Goal: Task Accomplishment & Management: Manage account settings

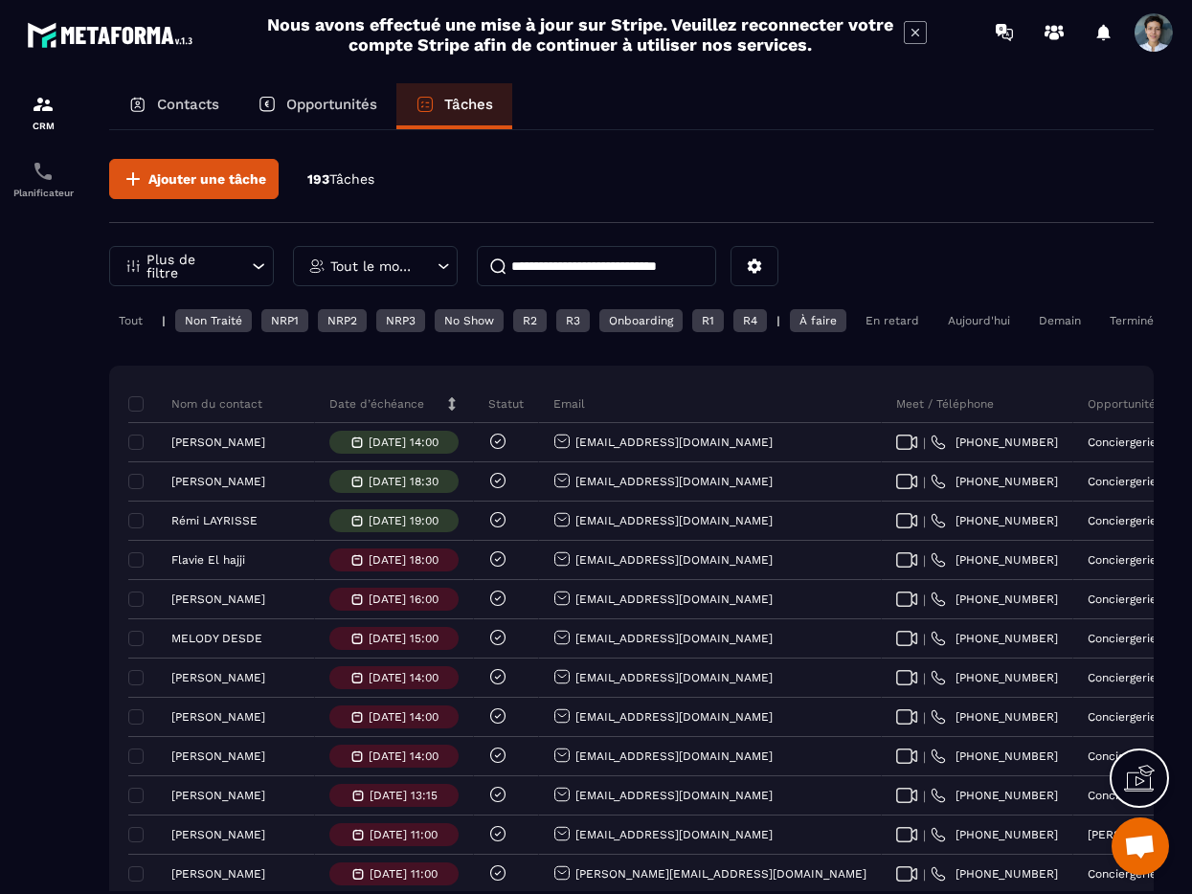
click at [964, 320] on div "Aujourd'hui" at bounding box center [978, 320] width 81 height 23
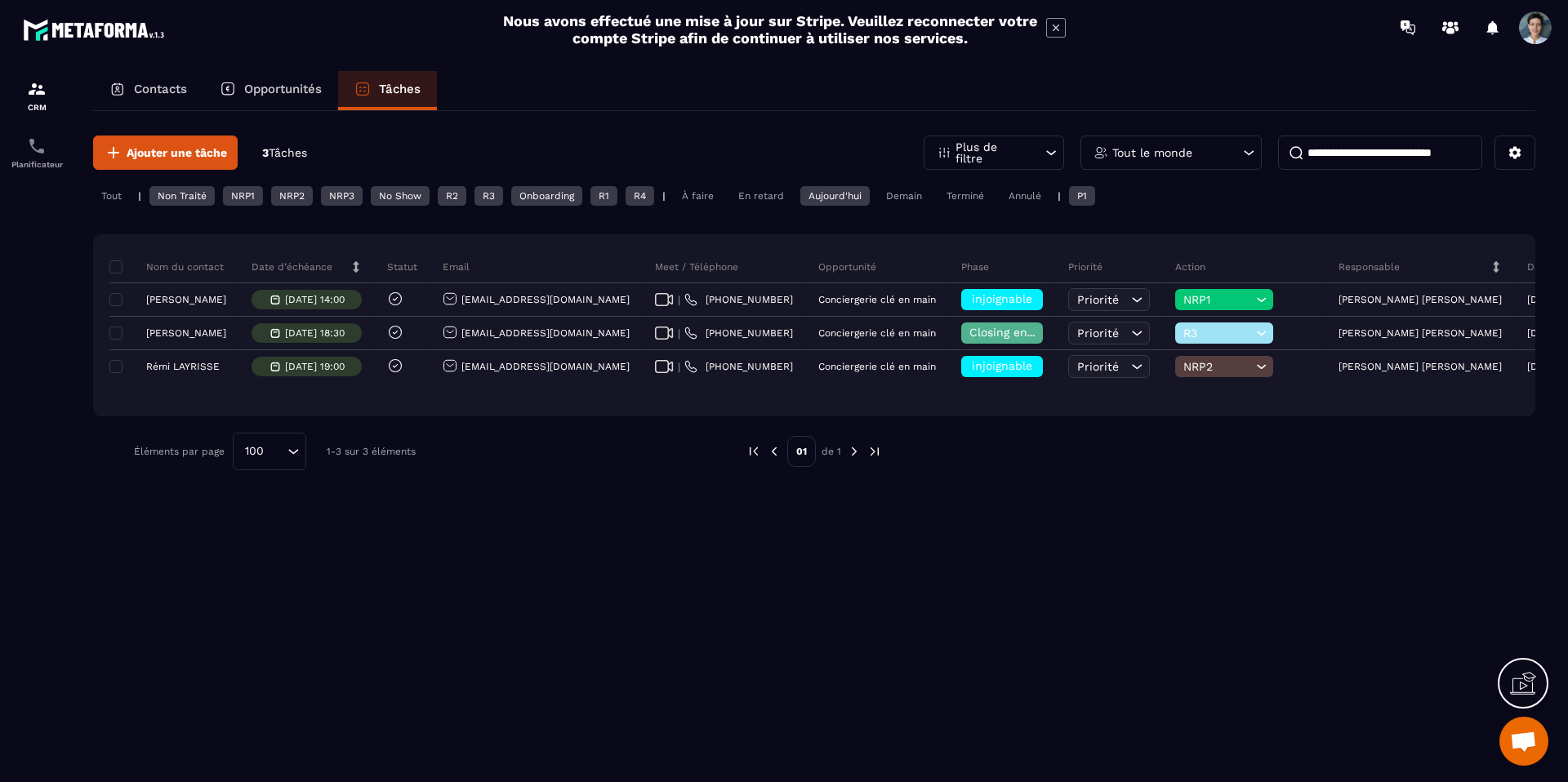
click at [1016, 159] on div "Tout le monde" at bounding box center [1170, 153] width 181 height 34
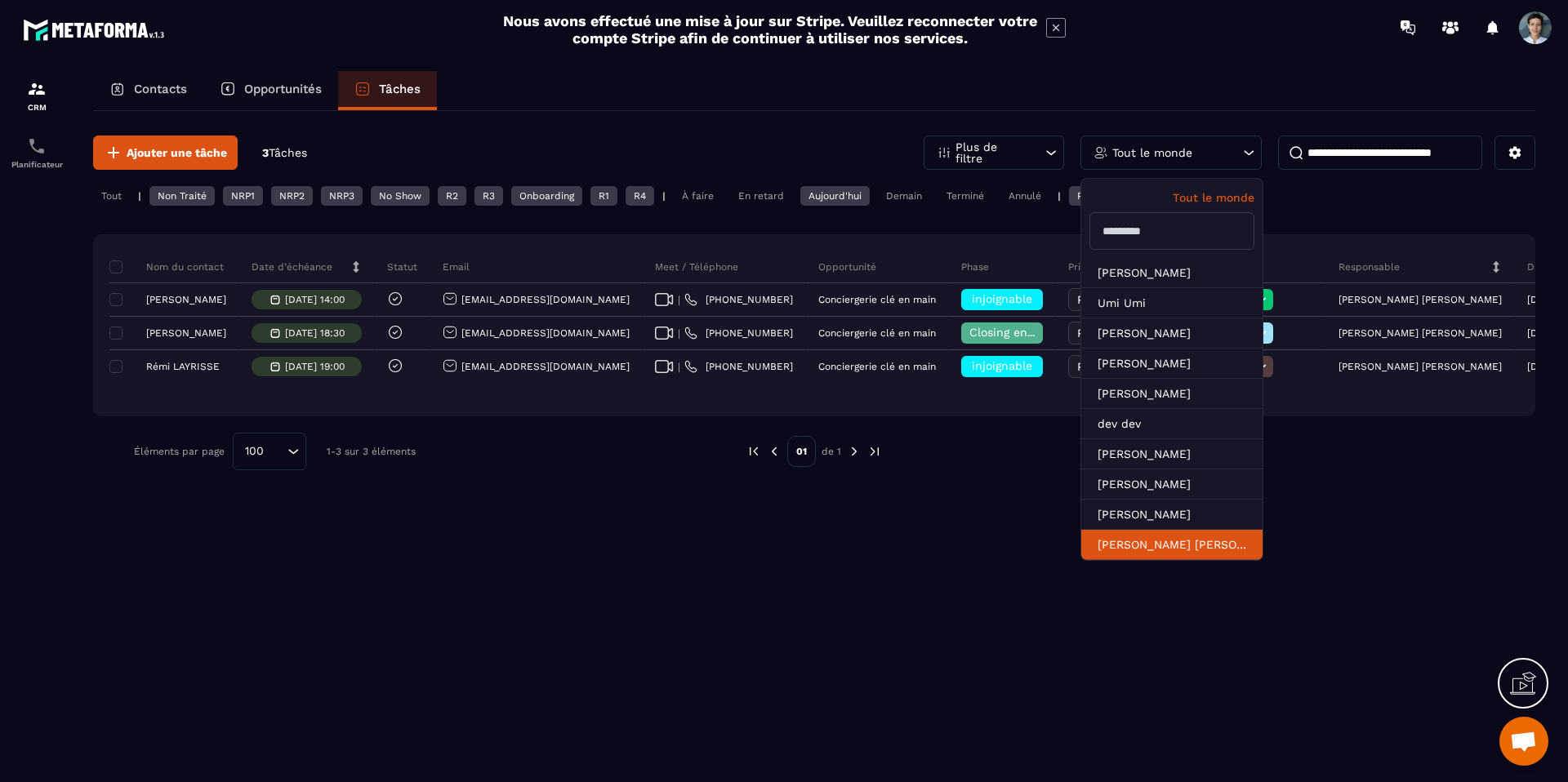
click at [1016, 541] on li "[PERSON_NAME] [PERSON_NAME]" at bounding box center [1171, 544] width 181 height 30
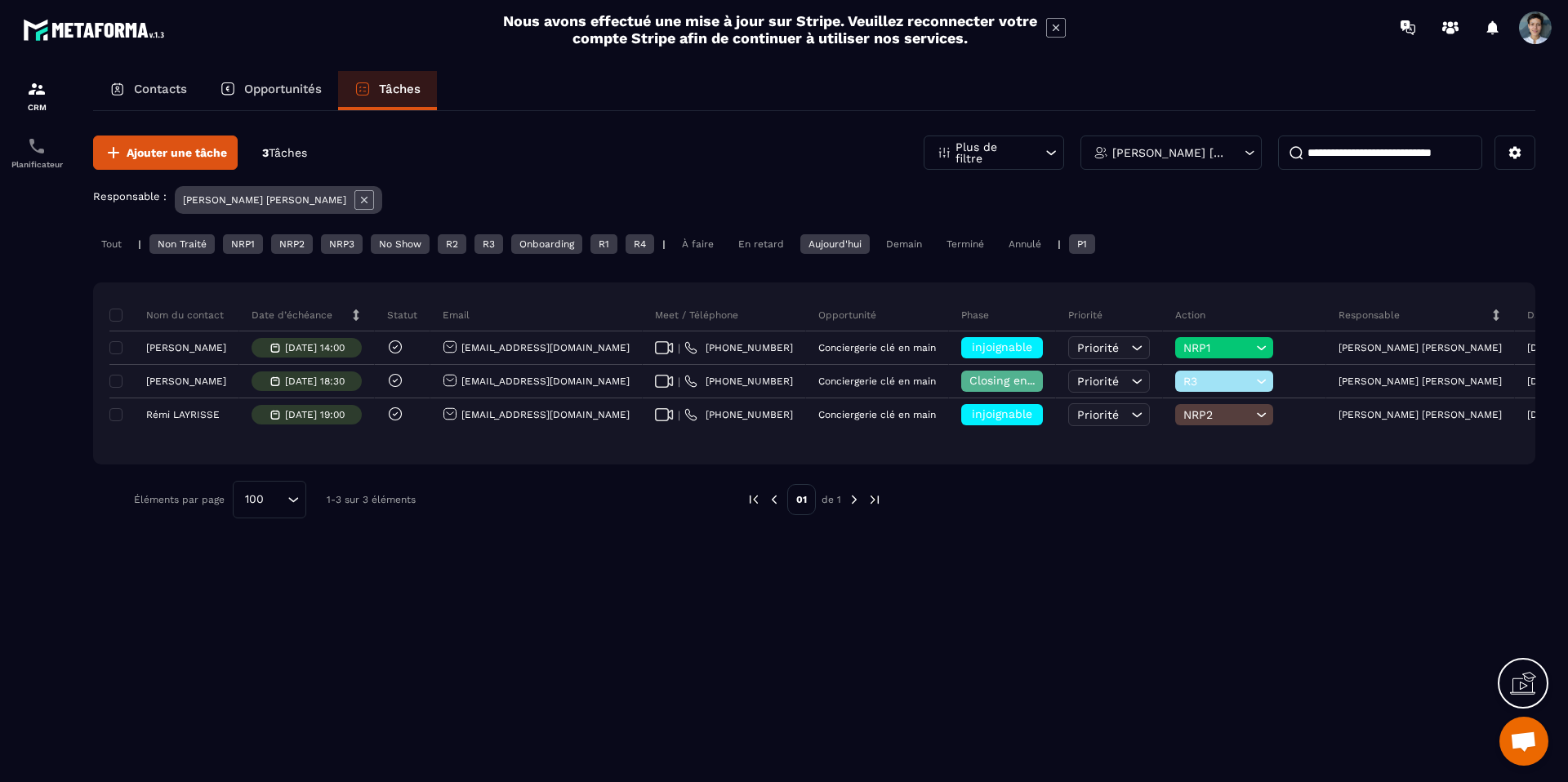
drag, startPoint x: 1289, startPoint y: 174, endPoint x: 1305, endPoint y: 155, distance: 24.8
click at [1016, 173] on div "Ajouter une tâche 3 Tâches Plus de filtre [PERSON_NAME] [PERSON_NAME] Responsab…" at bounding box center [814, 327] width 1442 height 432
click at [1016, 153] on input at bounding box center [1379, 153] width 204 height 34
type input "*******"
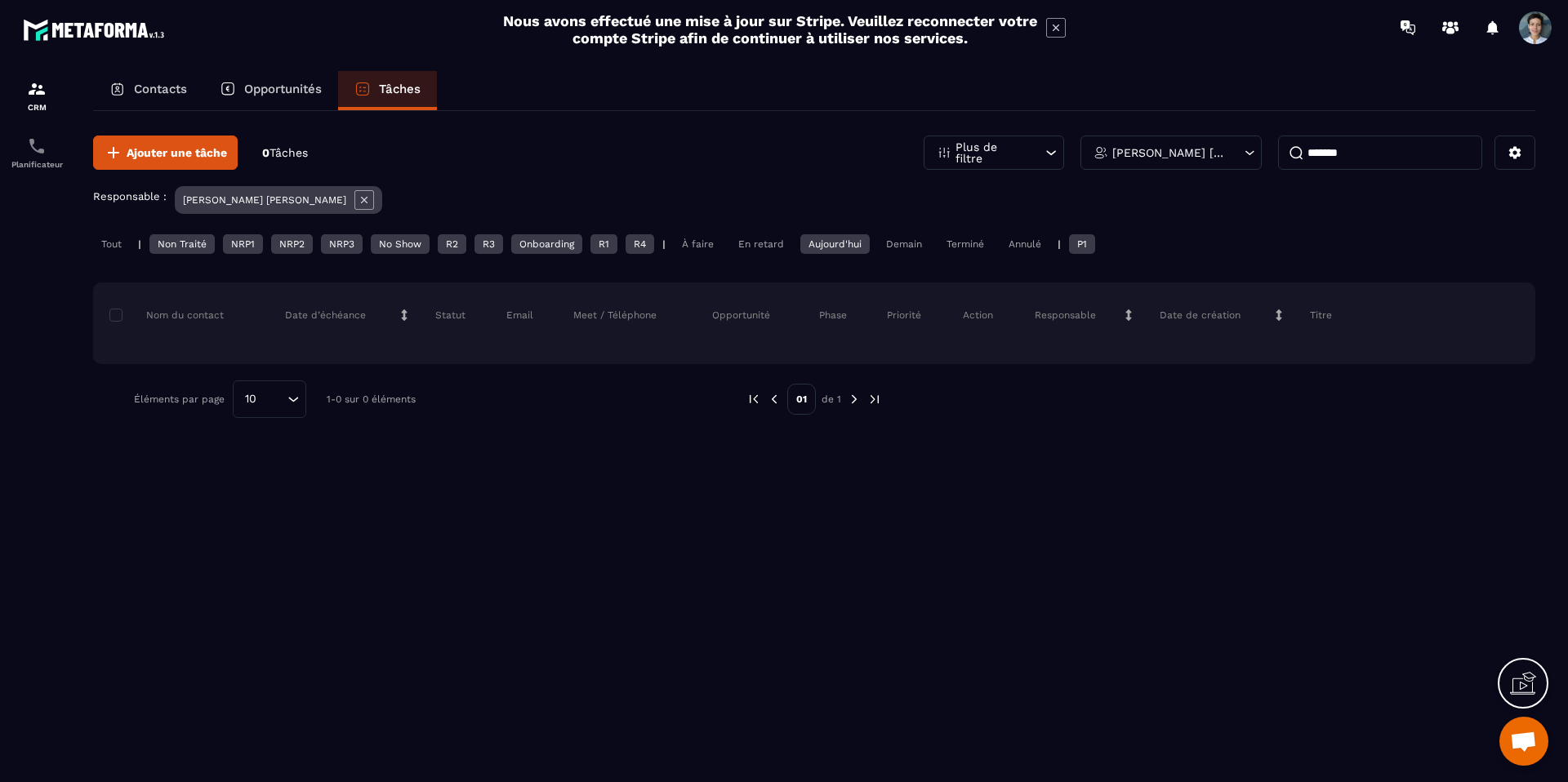
click at [120, 246] on div "Tout" at bounding box center [111, 244] width 37 height 20
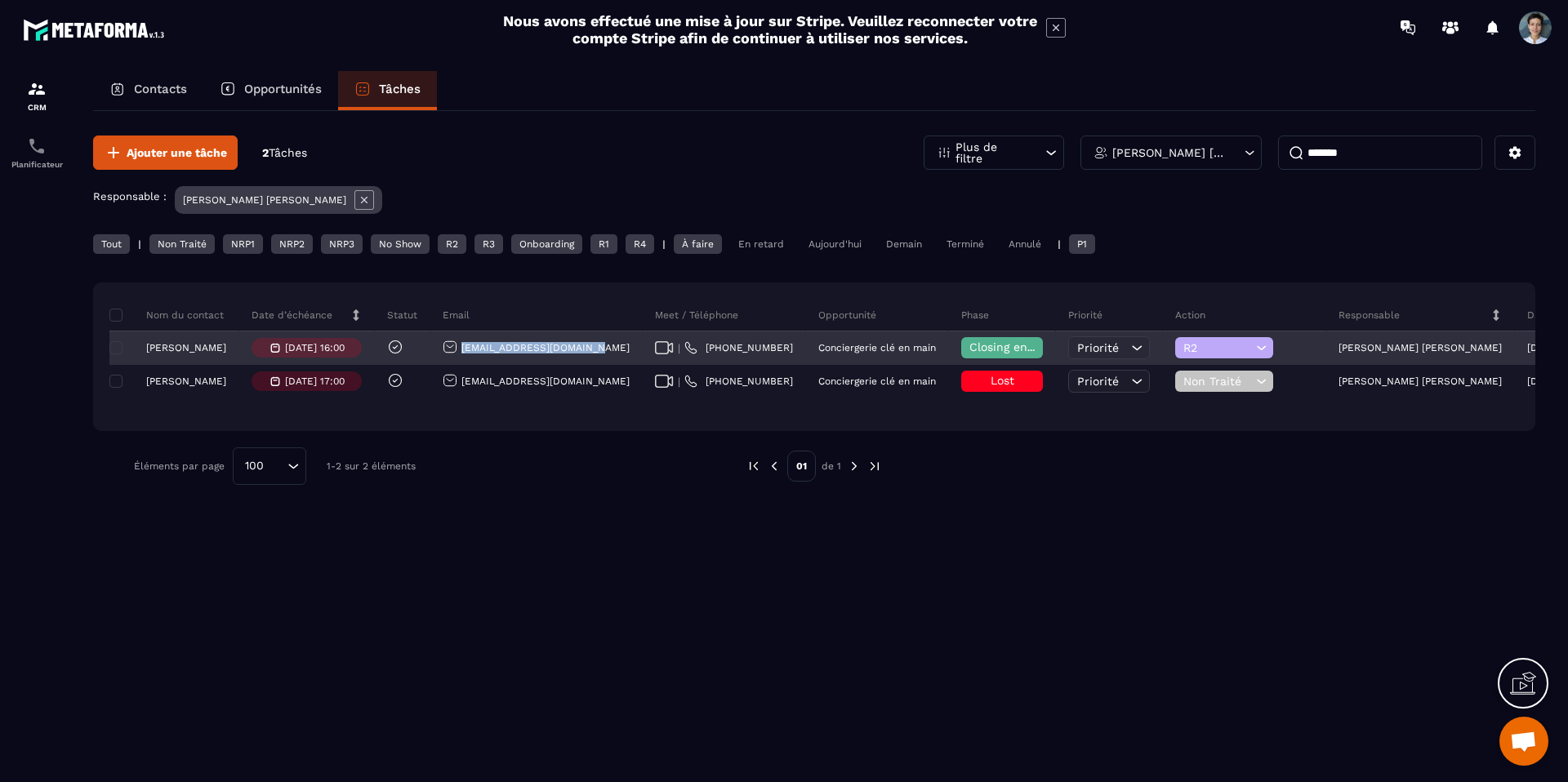
drag, startPoint x: 584, startPoint y: 345, endPoint x: 457, endPoint y: 352, distance: 127.2
click at [457, 352] on div "[EMAIL_ADDRESS][DOMAIN_NAME]" at bounding box center [536, 349] width 212 height 32
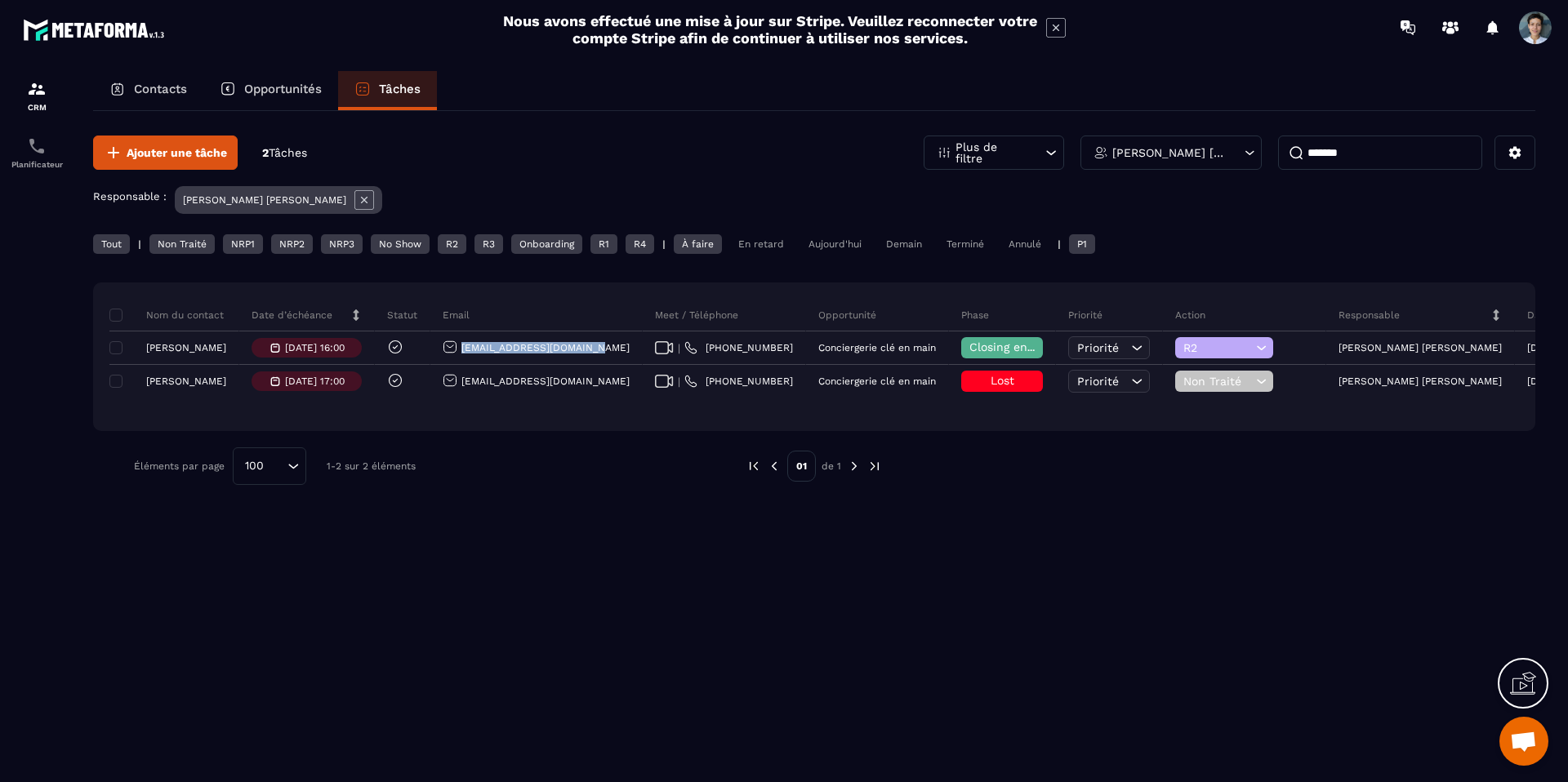
copy p "[EMAIL_ADDRESS][DOMAIN_NAME]"
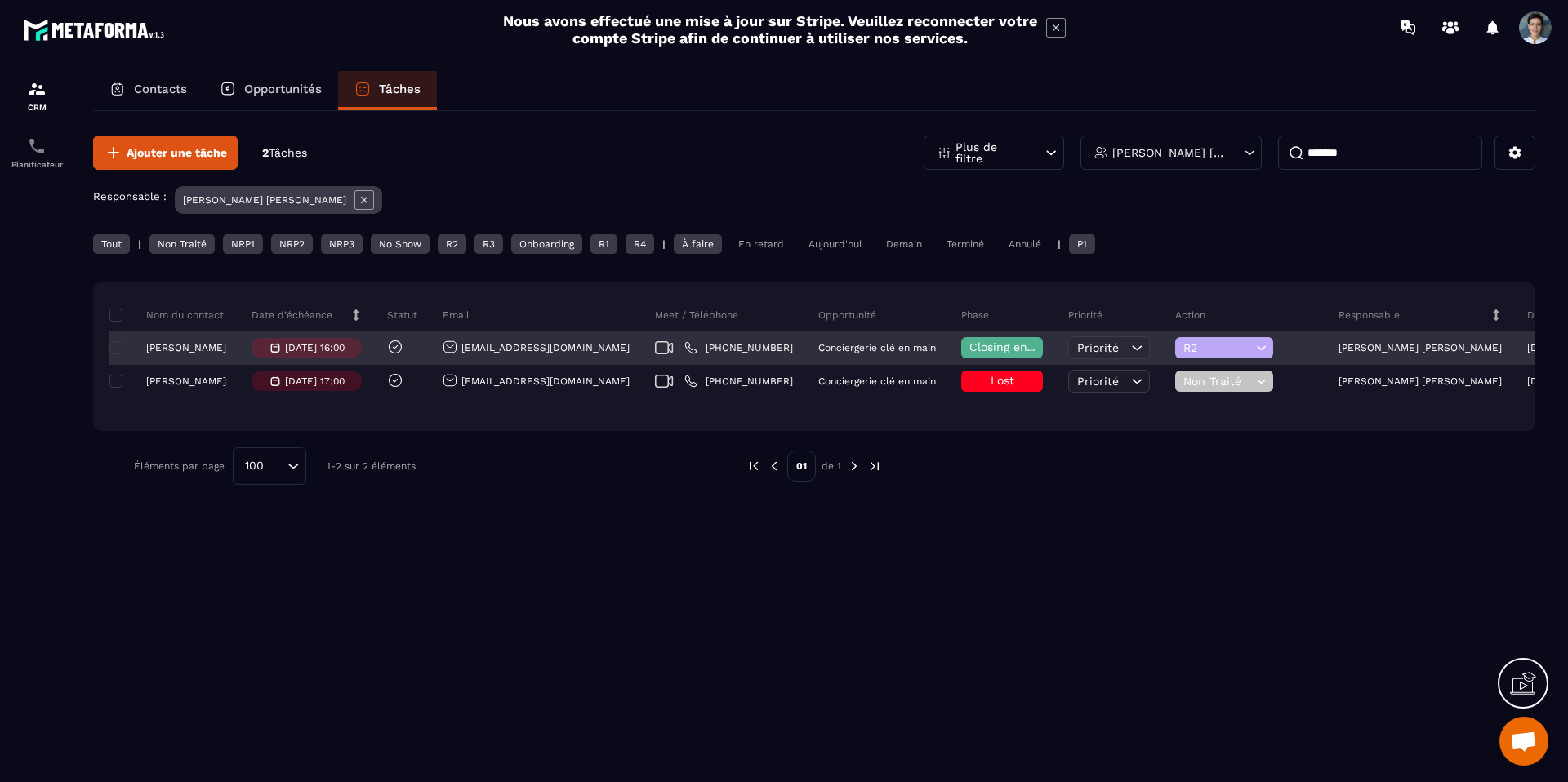
click at [199, 350] on p "[PERSON_NAME]" at bounding box center [186, 347] width 80 height 11
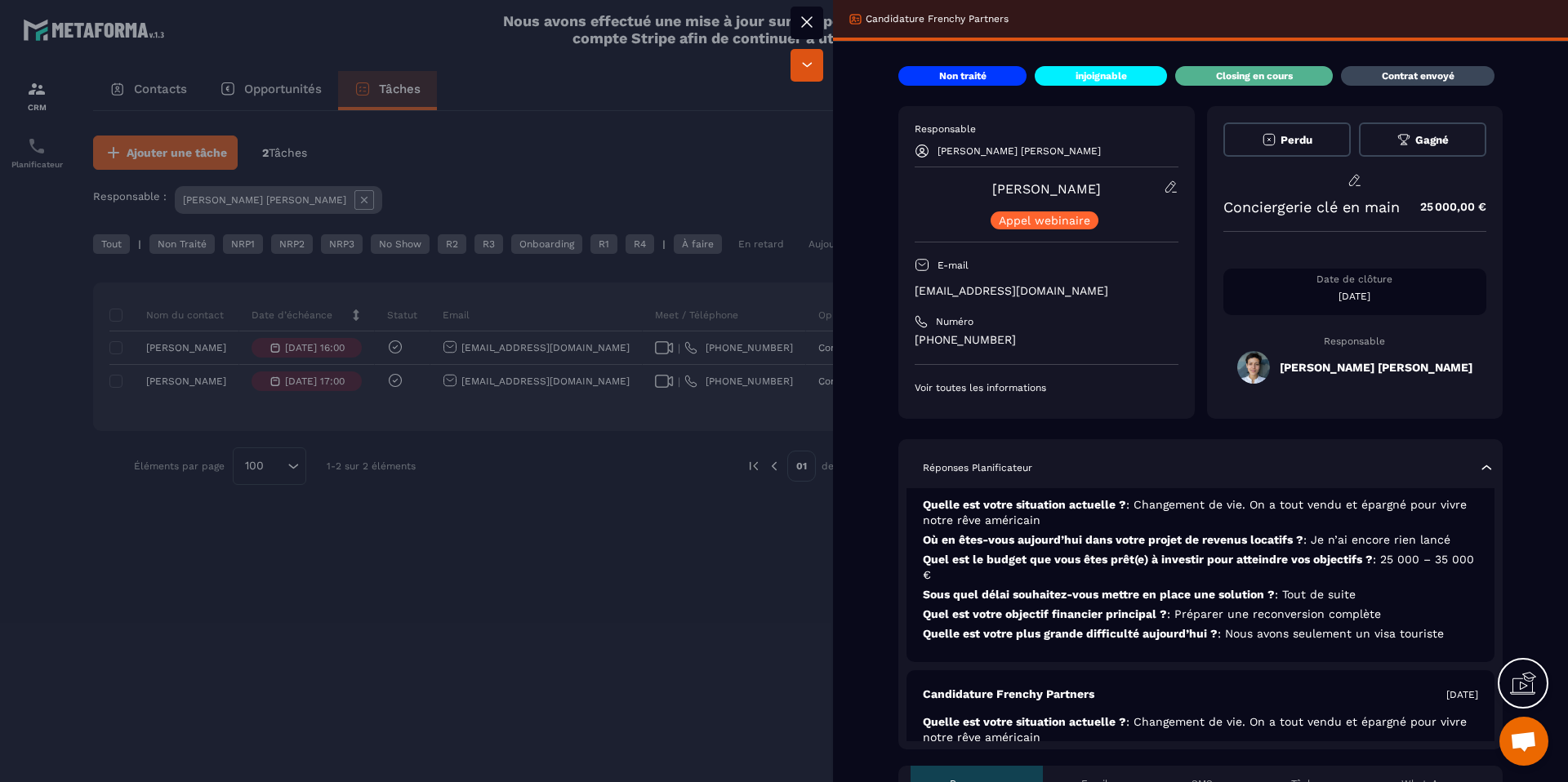
scroll to position [124, 0]
